Goal: Transaction & Acquisition: Purchase product/service

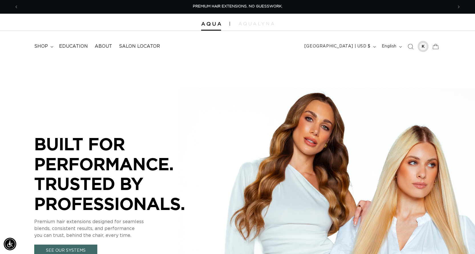
click at [422, 46] on div at bounding box center [423, 47] width 8 height 8
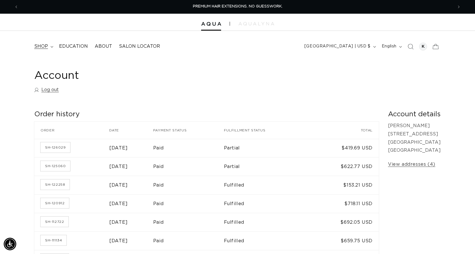
click at [48, 47] on summary "shop" at bounding box center [43, 46] width 25 height 13
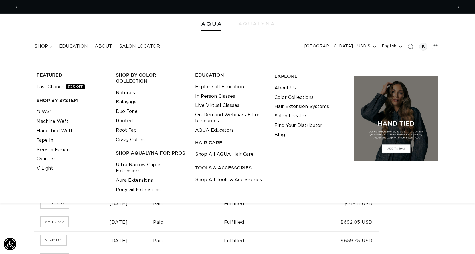
scroll to position [0, 435]
click at [53, 122] on link "Machine Weft" at bounding box center [53, 121] width 32 height 9
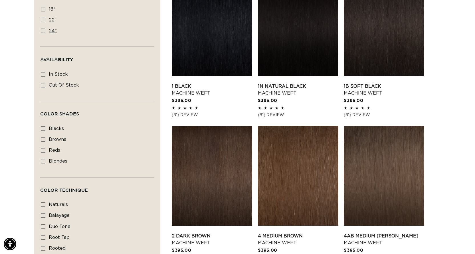
scroll to position [0, 435]
click at [43, 31] on icon at bounding box center [43, 31] width 5 height 5
click at [43, 31] on input "24" 24" (27 products)" at bounding box center [43, 31] width 5 height 5
checkbox input "true"
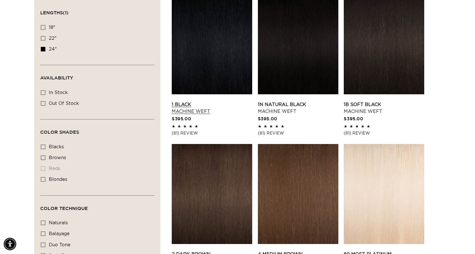
scroll to position [0, 870]
click at [205, 251] on link "2 Dark Brown Machine Weft" at bounding box center [212, 258] width 81 height 14
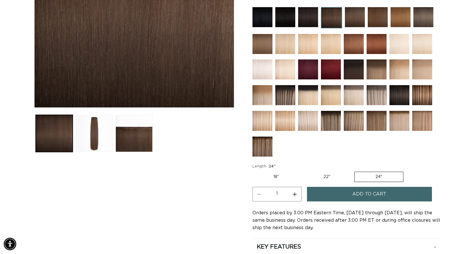
scroll to position [0, 435]
click at [277, 177] on label "18" Variant sold out or unavailable" at bounding box center [276, 177] width 47 height 10
click at [254, 171] on input "18" Variant sold out or unavailable" at bounding box center [254, 170] width 0 height 0
radio input "true"
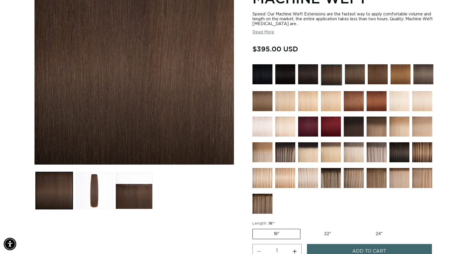
scroll to position [143, 0]
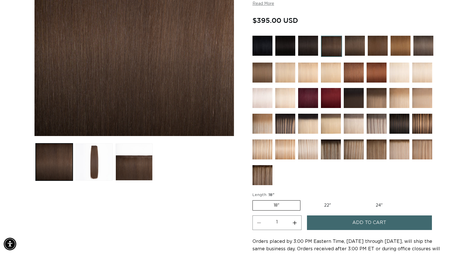
click at [330, 206] on label "22" Variant sold out or unavailable" at bounding box center [327, 205] width 49 height 10
click at [304, 199] on input "22" Variant sold out or unavailable" at bounding box center [303, 199] width 0 height 0
radio input "true"
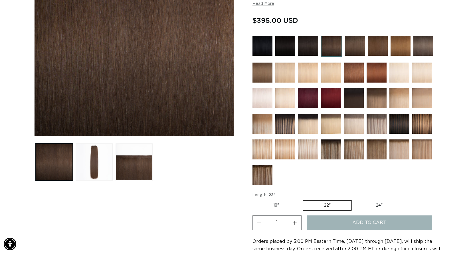
scroll to position [0, 870]
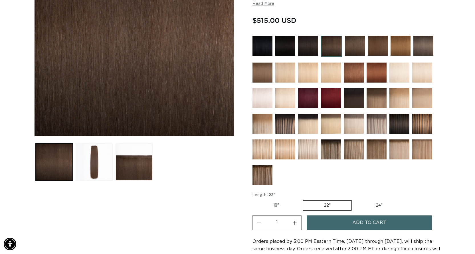
click at [380, 204] on label "24" Variant sold out or unavailable" at bounding box center [379, 205] width 49 height 10
click at [355, 199] on input "24" Variant sold out or unavailable" at bounding box center [355, 199] width 0 height 0
radio input "true"
click at [330, 205] on label "22" Variant sold out or unavailable" at bounding box center [327, 205] width 49 height 10
click at [303, 199] on input "22" Variant sold out or unavailable" at bounding box center [303, 199] width 0 height 0
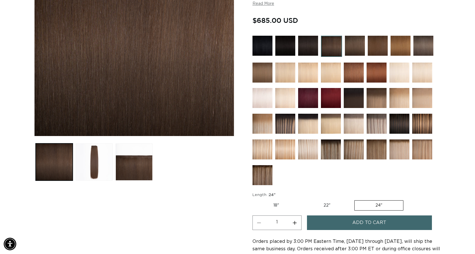
radio input "true"
click at [276, 205] on label "18" Variant sold out or unavailable" at bounding box center [276, 205] width 47 height 10
click at [254, 199] on input "18" Variant sold out or unavailable" at bounding box center [254, 199] width 0 height 0
radio input "true"
